Goal: Task Accomplishment & Management: Use online tool/utility

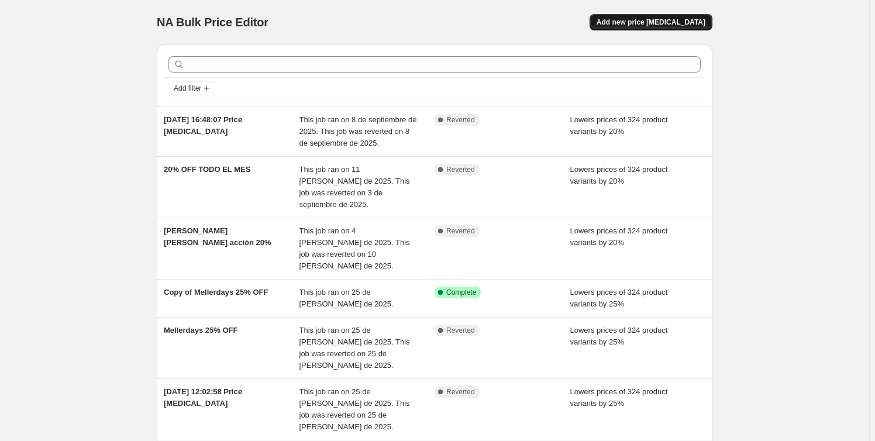
click at [641, 24] on span "Add new price change job" at bounding box center [651, 22] width 109 height 9
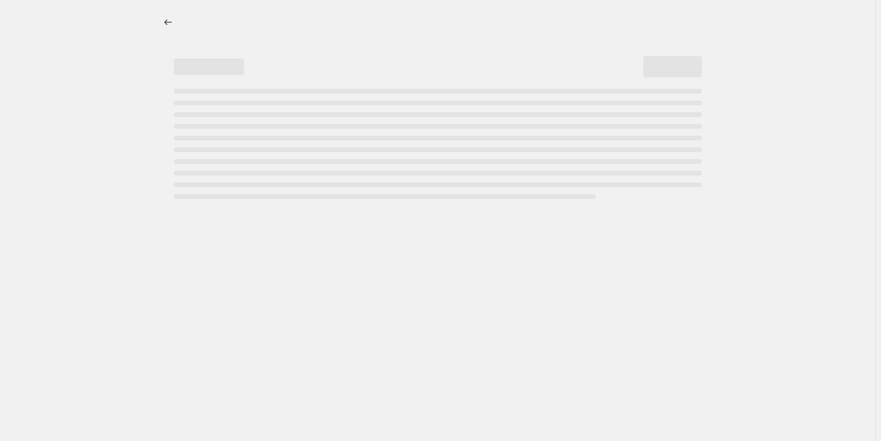
select select "percentage"
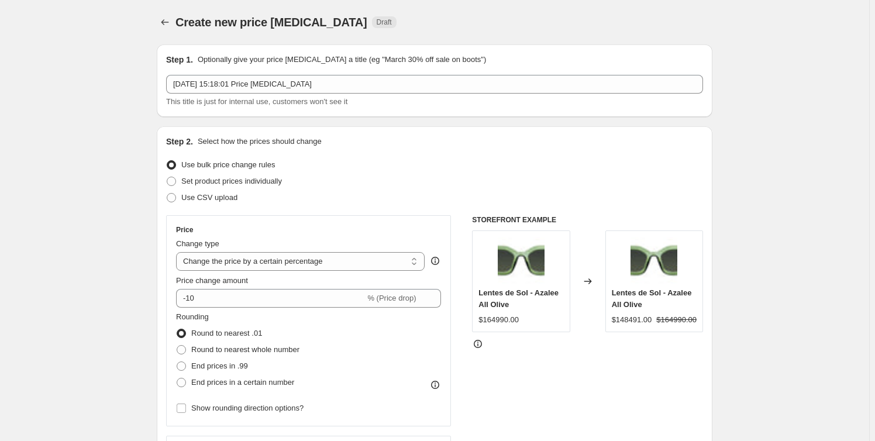
scroll to position [106, 0]
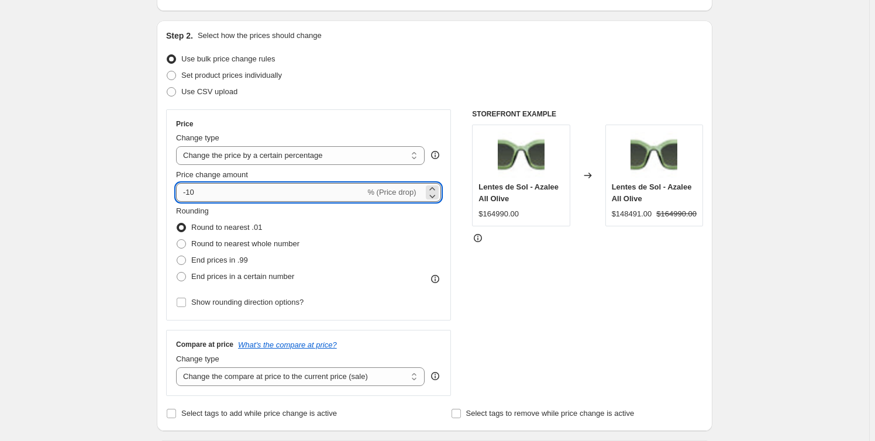
click at [230, 185] on input "-10" at bounding box center [270, 192] width 189 height 19
type input "-1"
type input "-20"
click at [246, 245] on span "Round to nearest whole number" at bounding box center [245, 243] width 108 height 9
click at [177, 240] on input "Round to nearest whole number" at bounding box center [177, 239] width 1 height 1
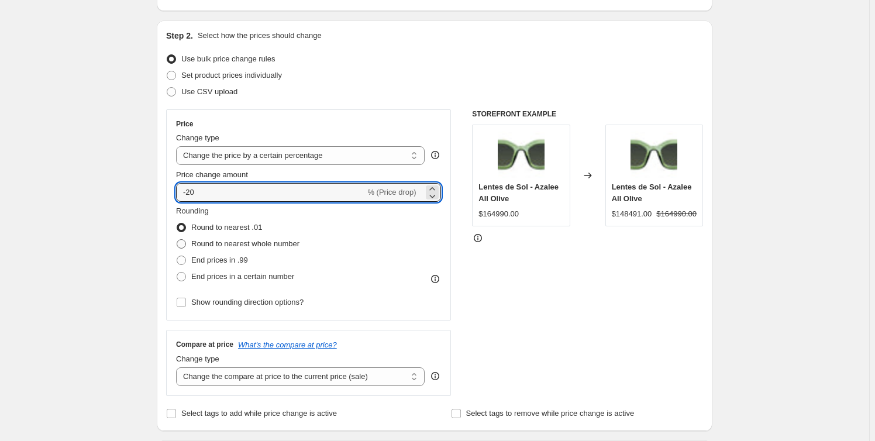
radio input "true"
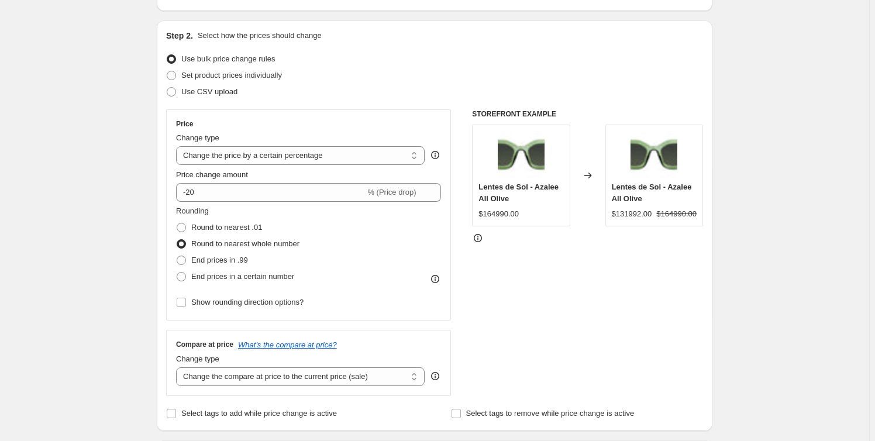
click at [537, 292] on div "STOREFRONT EXAMPLE Lentes de Sol - Azalee All Olive $164990.00 Changed to Lente…" at bounding box center [587, 252] width 231 height 287
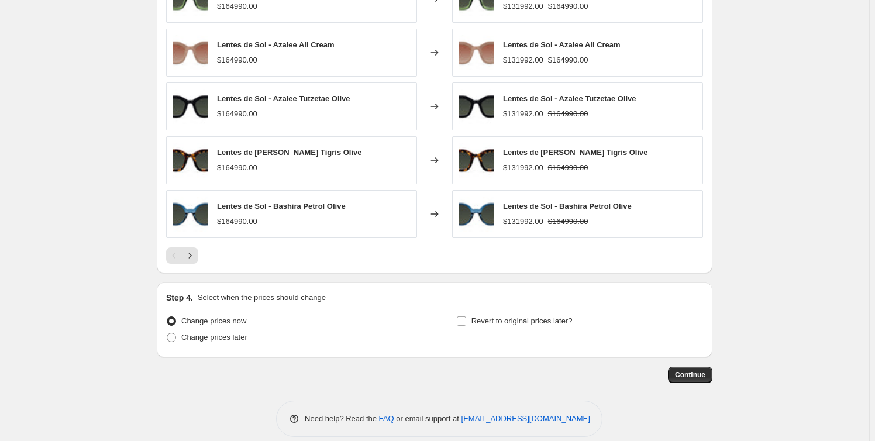
scroll to position [728, 0]
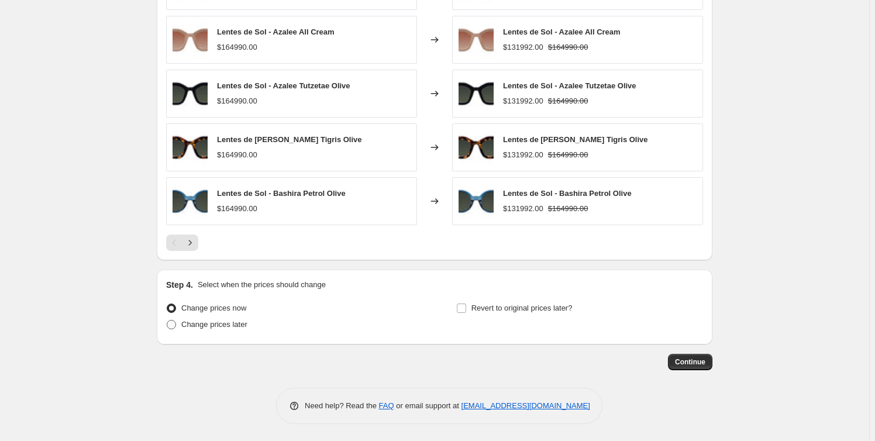
click at [228, 323] on span "Change prices later" at bounding box center [214, 324] width 66 height 9
click at [167, 321] on input "Change prices later" at bounding box center [167, 320] width 1 height 1
radio input "true"
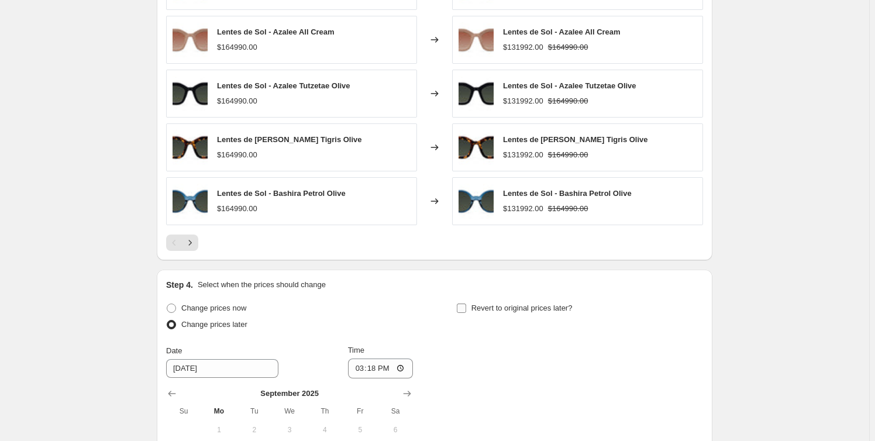
click at [461, 308] on input "Revert to original prices later?" at bounding box center [461, 308] width 9 height 9
checkbox input "true"
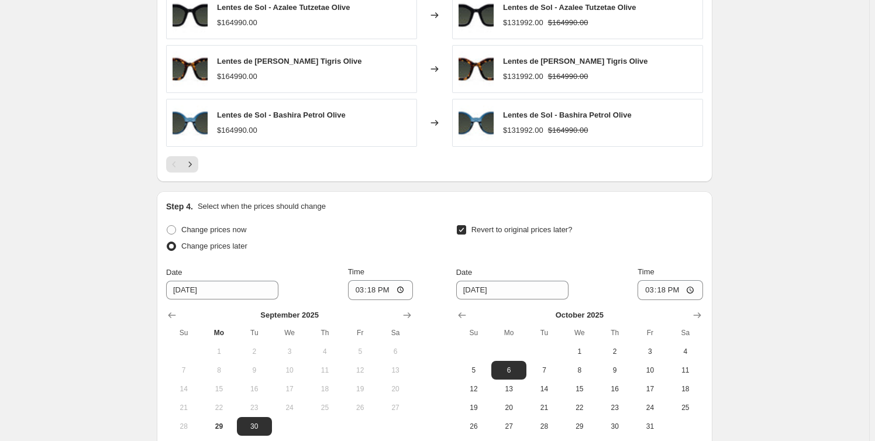
scroll to position [888, 0]
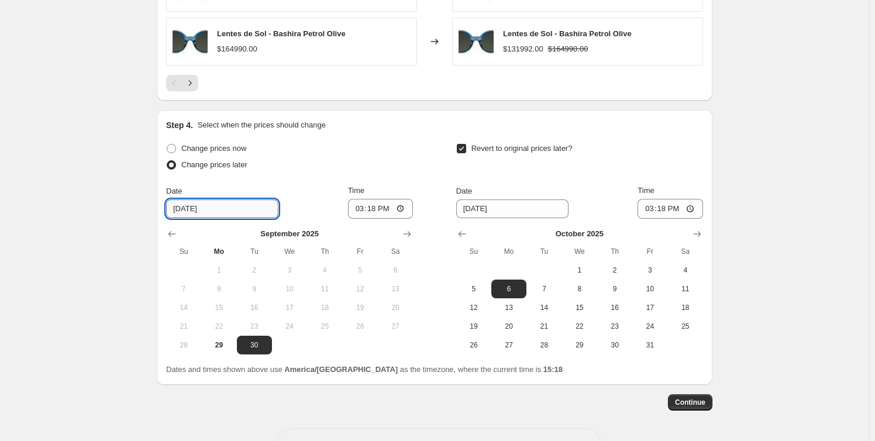
click at [195, 210] on input "9/30/2025" at bounding box center [222, 209] width 112 height 19
click at [177, 201] on input "9/30/2025" at bounding box center [222, 209] width 112 height 19
click at [410, 233] on icon "Show next month, October 2025" at bounding box center [407, 234] width 12 height 12
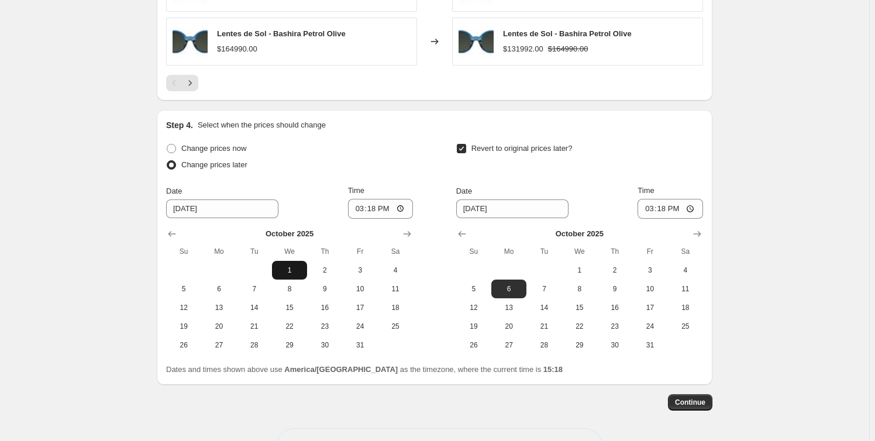
click at [301, 269] on span "1" at bounding box center [290, 270] width 26 height 9
type input "10/1/2025"
click at [374, 207] on input "15:18" at bounding box center [381, 209] width 66 height 20
type input "10:00"
click at [413, 181] on div "Change prices now Change prices later Date 10/1/2025 Time 10:00 October 2025 Su…" at bounding box center [289, 247] width 247 height 214
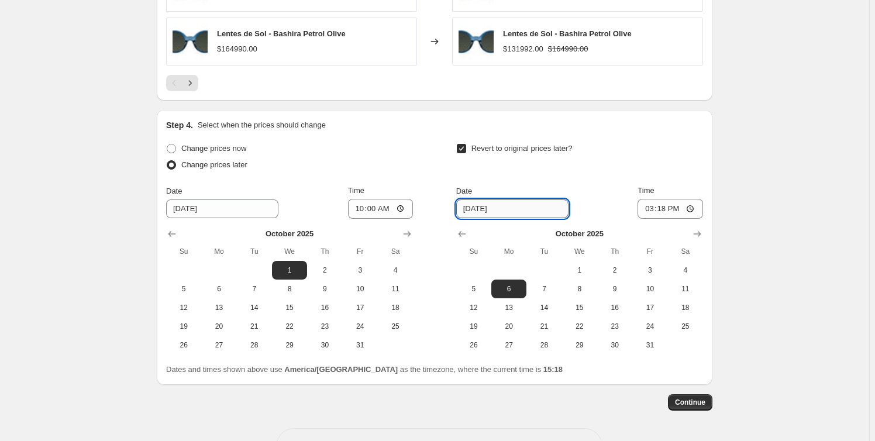
click at [474, 210] on input "10/6/2025" at bounding box center [512, 209] width 112 height 19
click at [503, 206] on input "10/6/2025" at bounding box center [512, 209] width 112 height 19
click at [519, 211] on input "10/6/2025" at bounding box center [512, 209] width 112 height 19
click at [459, 187] on span "Date" at bounding box center [464, 191] width 16 height 9
click at [459, 200] on input "10/6/2025" at bounding box center [512, 209] width 112 height 19
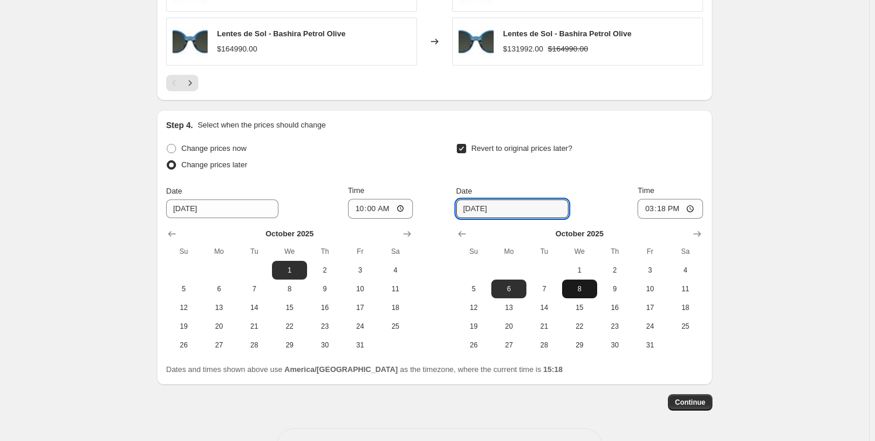
click at [585, 291] on span "8" at bounding box center [580, 288] width 26 height 9
type input "10/8/2025"
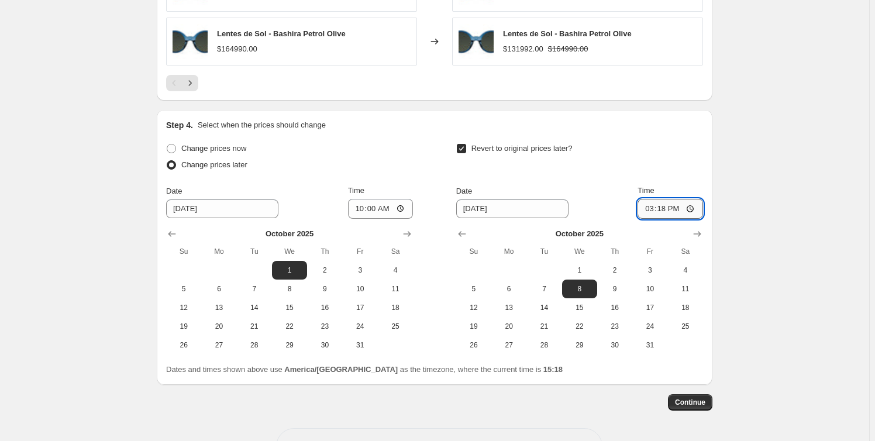
click at [665, 208] on input "15:18" at bounding box center [671, 209] width 66 height 20
type input "20:00"
click at [616, 180] on div "Revert to original prices later? Date 10/8/2025 Time 20:00 October 2025 Su Mo T…" at bounding box center [579, 247] width 247 height 214
click at [703, 401] on span "Continue" at bounding box center [690, 402] width 30 height 9
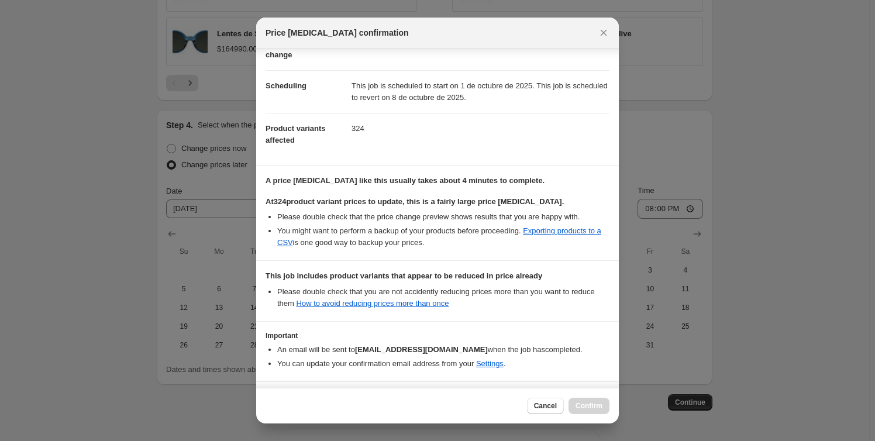
scroll to position [113, 0]
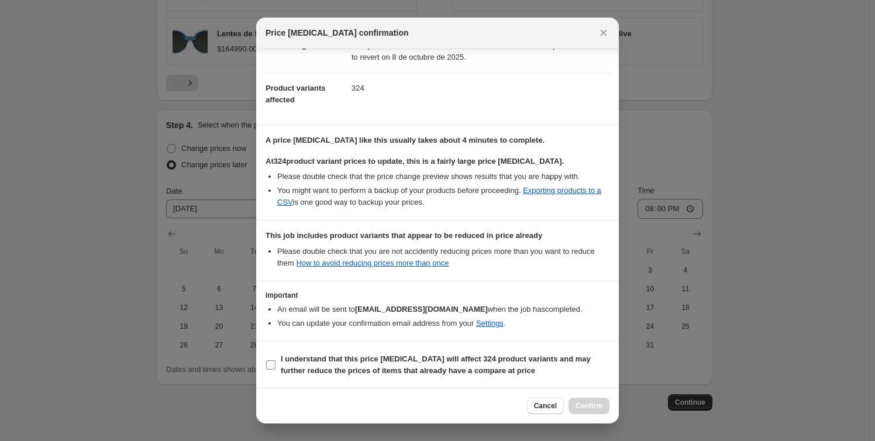
click at [269, 366] on input "I understand that this price change job will affect 324 product variants and ma…" at bounding box center [270, 364] width 9 height 9
checkbox input "true"
click at [587, 406] on span "Confirm" at bounding box center [589, 405] width 27 height 9
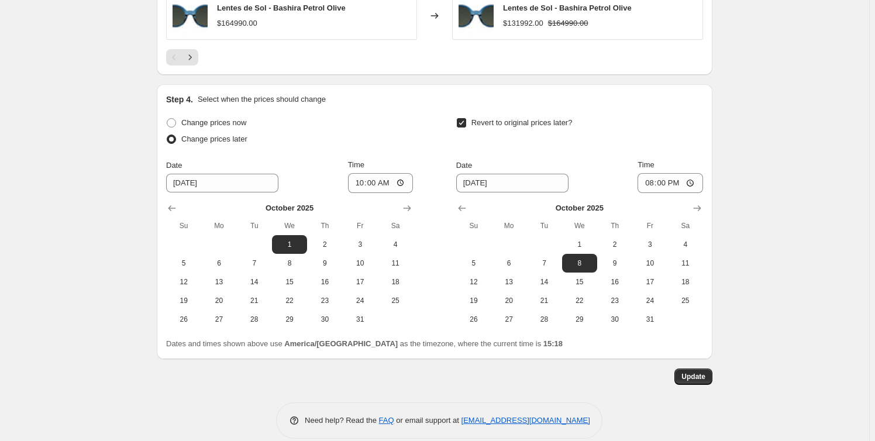
scroll to position [1000, 0]
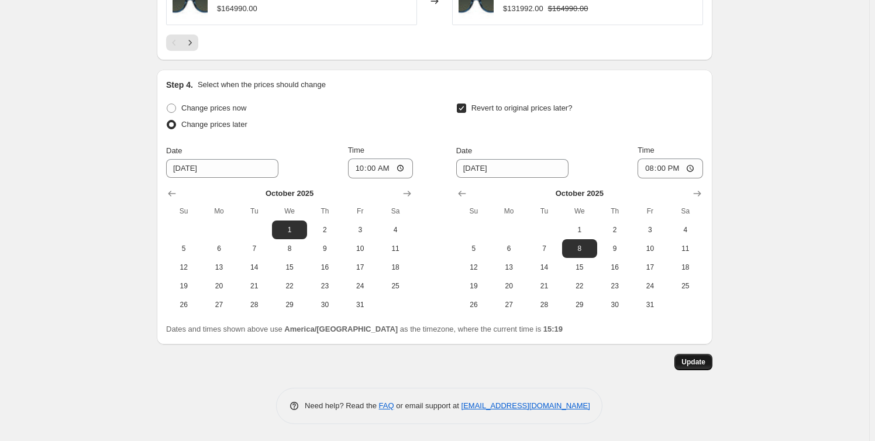
click at [696, 359] on span "Update" at bounding box center [694, 362] width 24 height 9
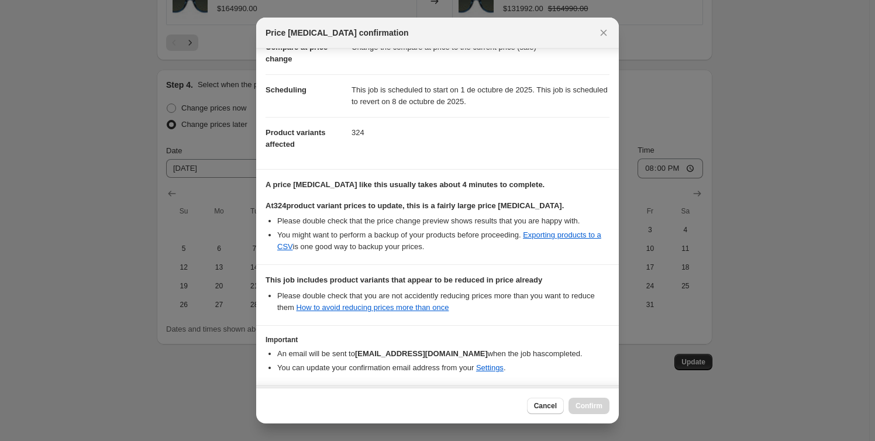
scroll to position [113, 0]
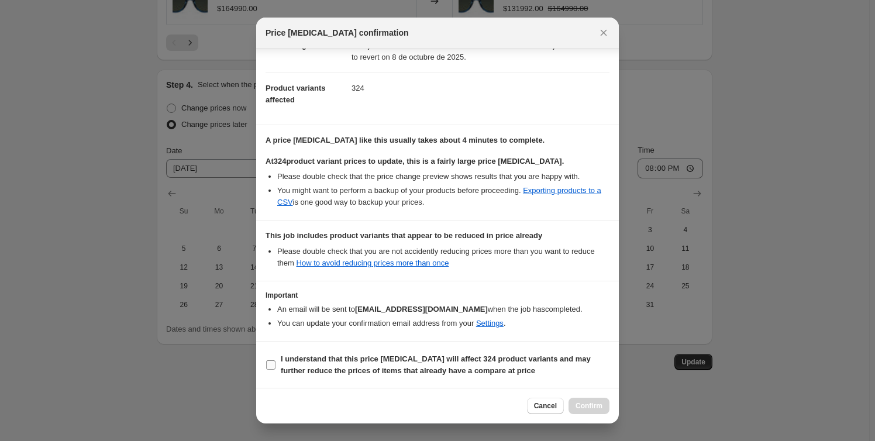
click at [310, 356] on b "I understand that this price change job will affect 324 product variants and ma…" at bounding box center [436, 365] width 310 height 20
click at [276, 360] on input "I understand that this price change job will affect 324 product variants and ma…" at bounding box center [270, 364] width 9 height 9
checkbox input "true"
click at [598, 405] on span "Confirm" at bounding box center [589, 405] width 27 height 9
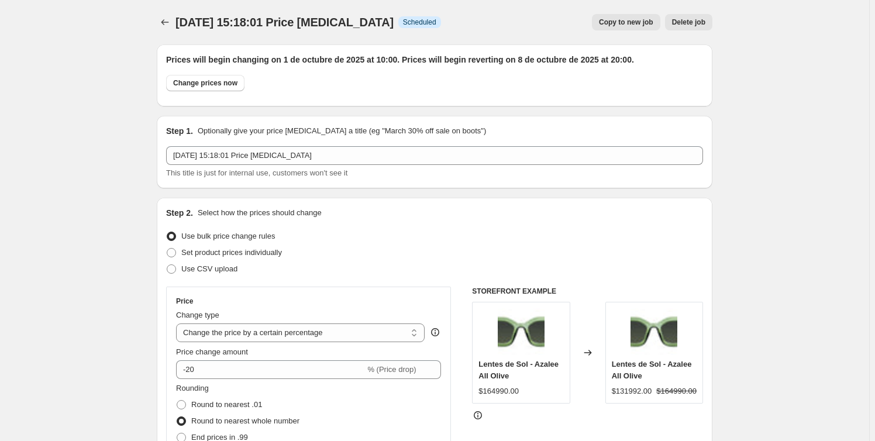
scroll to position [1000, 0]
